Goal: Transaction & Acquisition: Purchase product/service

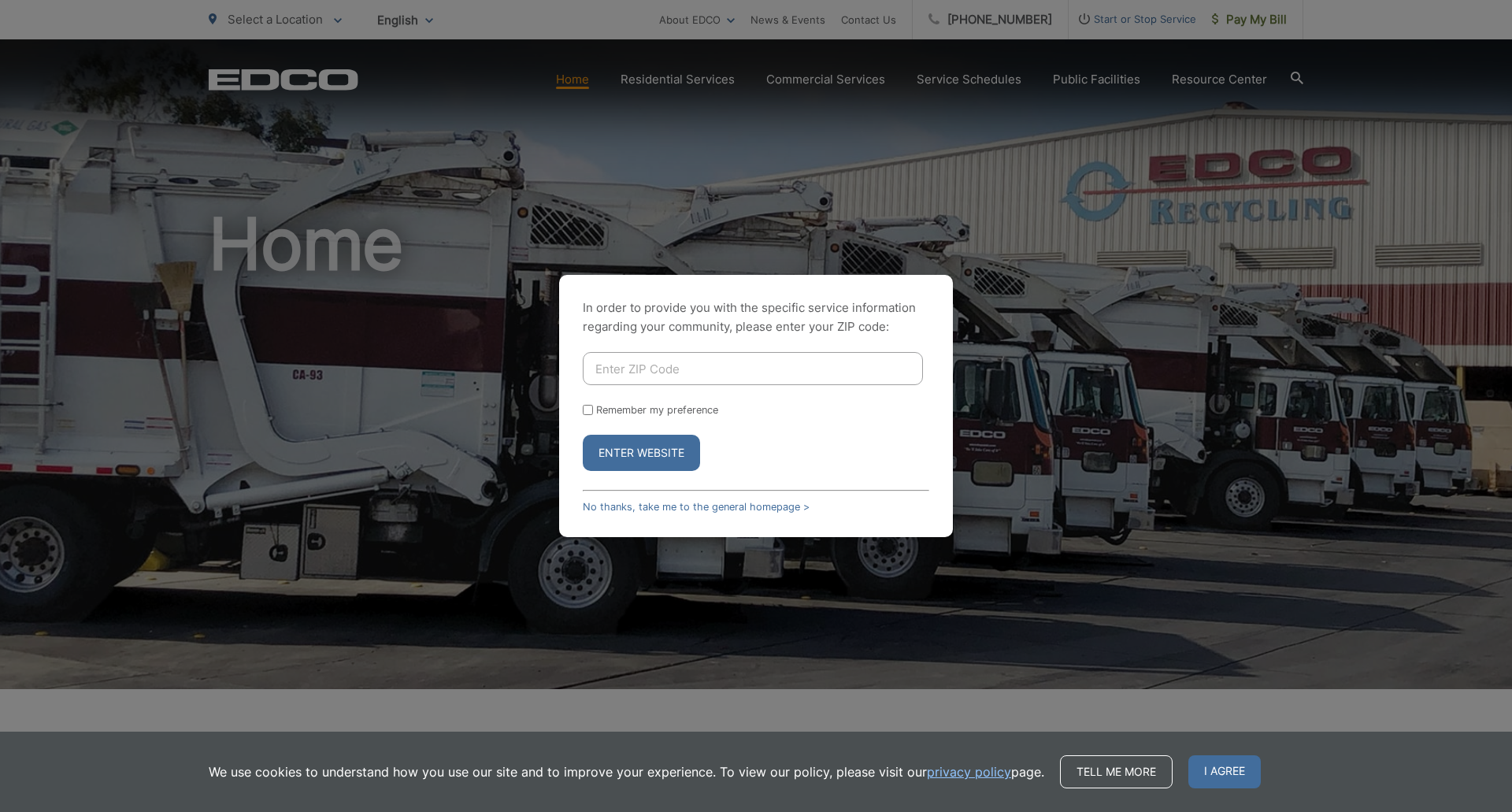
click at [694, 363] on input "Enter ZIP Code" at bounding box center [753, 369] width 341 height 33
type input "92020"
click at [613, 449] on button "Enter Website" at bounding box center [642, 452] width 118 height 36
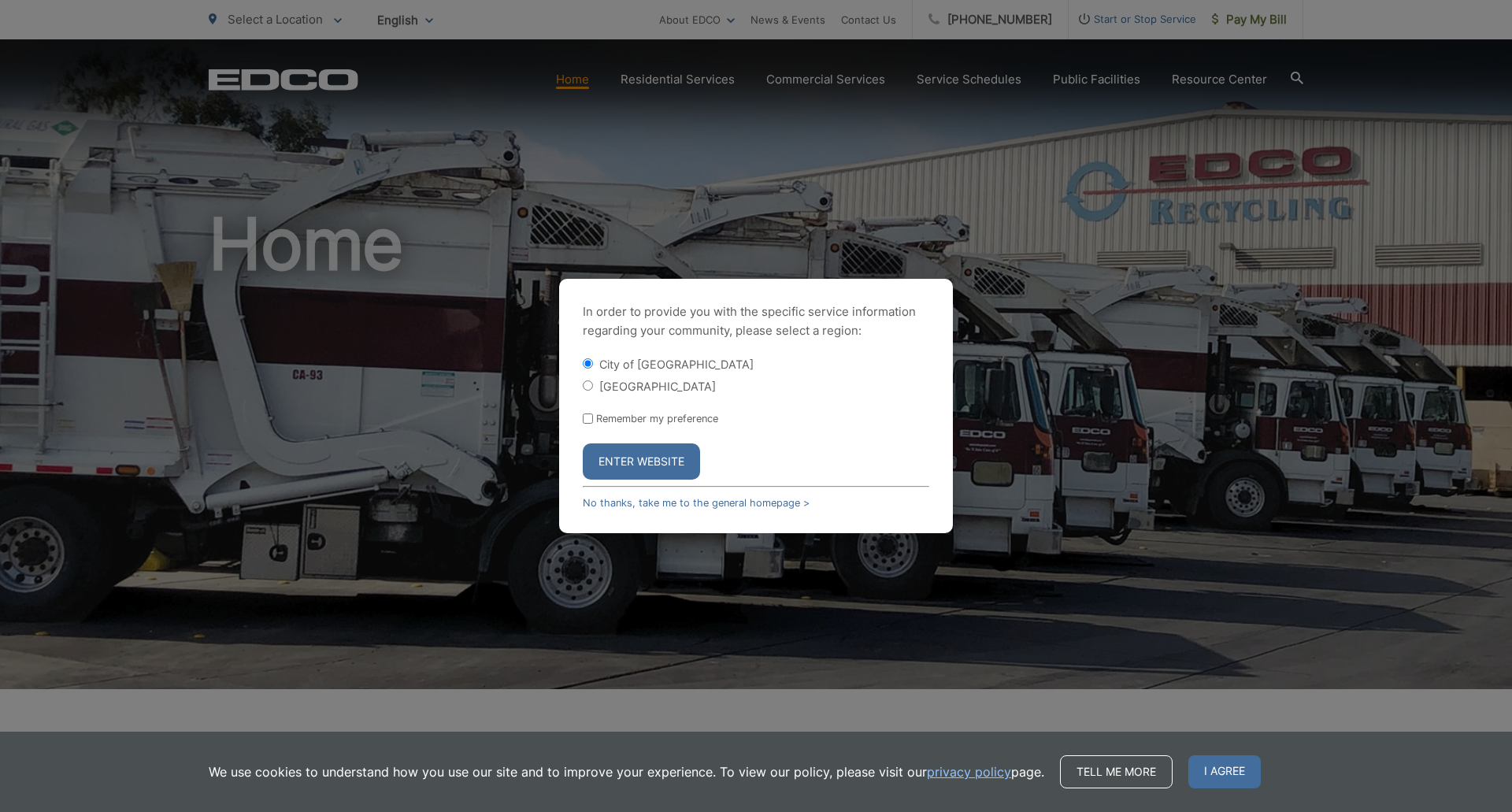
click at [625, 459] on button "Enter Website" at bounding box center [642, 461] width 118 height 36
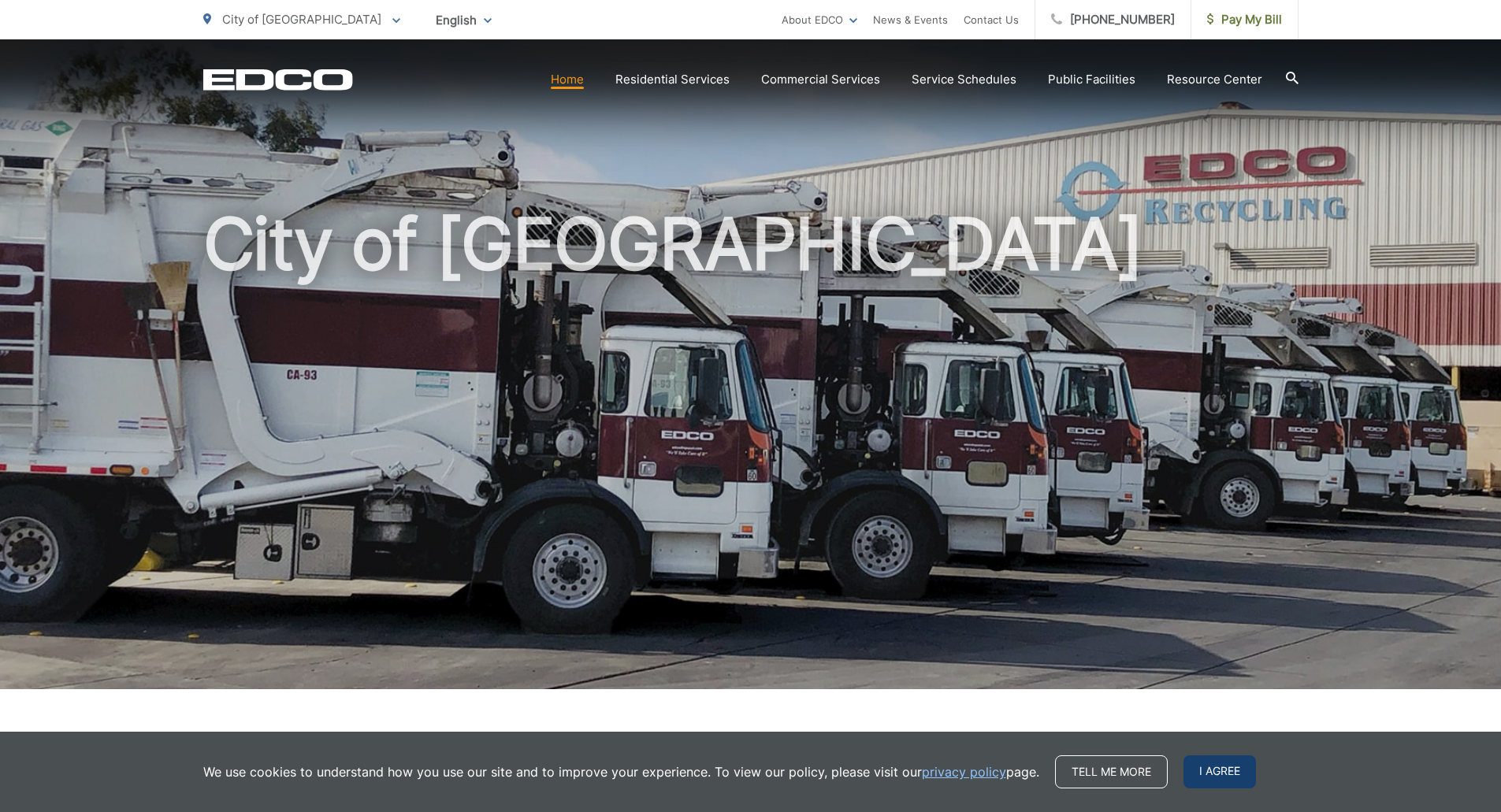
click at [1213, 767] on span "I agree" at bounding box center [1219, 772] width 73 height 33
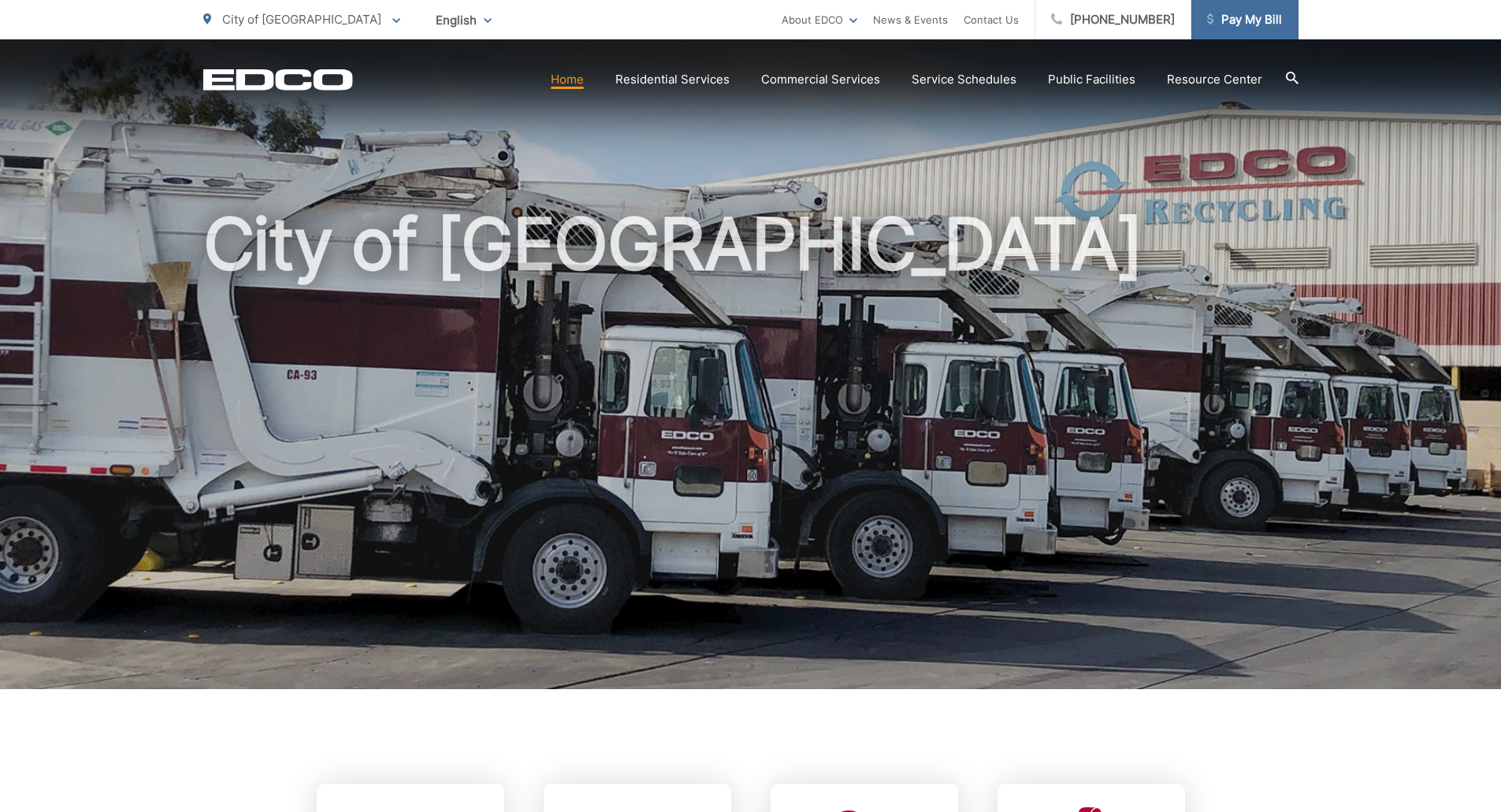
click at [1259, 20] on span "Pay My Bill" at bounding box center [1244, 20] width 75 height 19
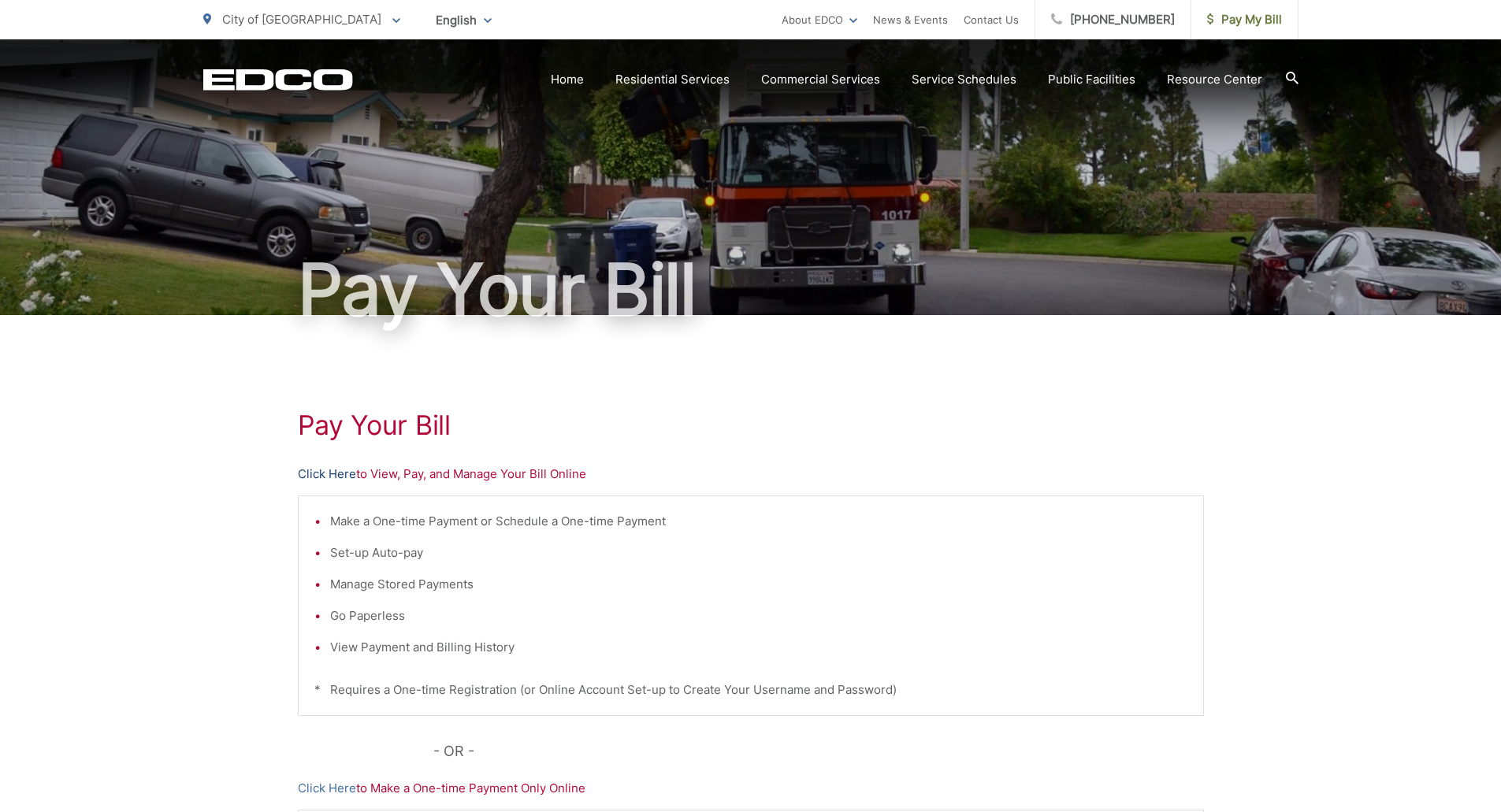
click at [336, 477] on link "Click Here" at bounding box center [327, 474] width 58 height 19
